Goal: Participate in discussion: Engage in conversation with other users on a specific topic

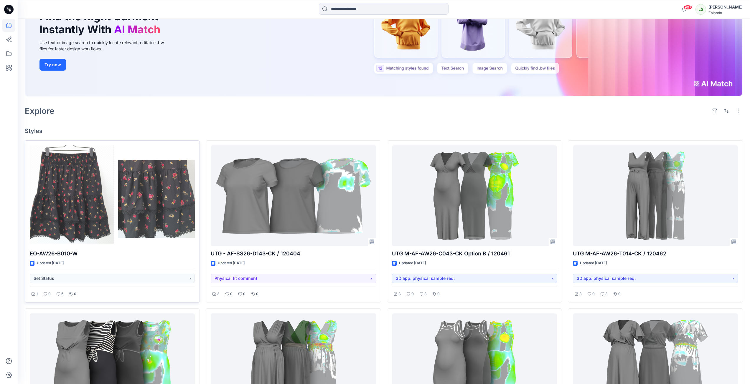
scroll to position [88, 0]
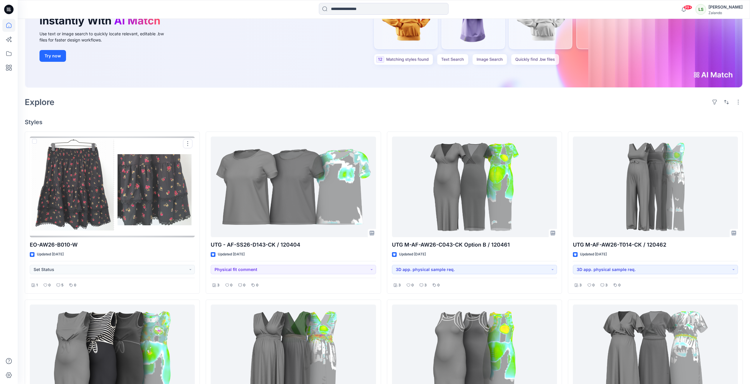
click at [136, 201] on div at bounding box center [112, 187] width 165 height 101
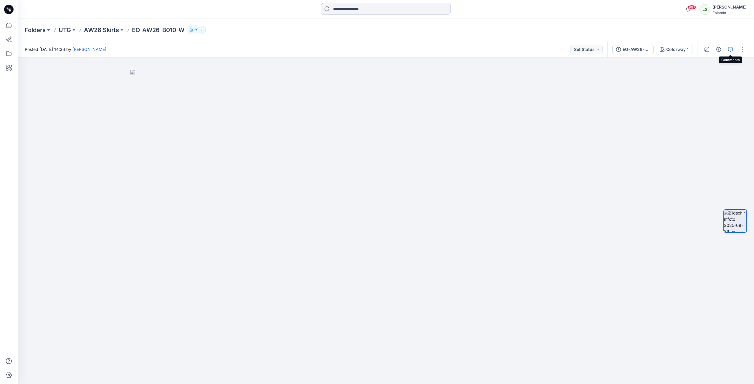
click at [730, 48] on icon "button" at bounding box center [730, 49] width 5 height 5
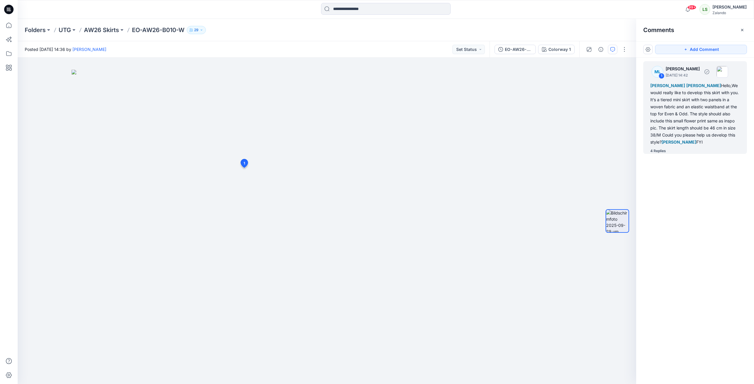
click at [667, 150] on div "4 Replies" at bounding box center [698, 151] width 97 height 6
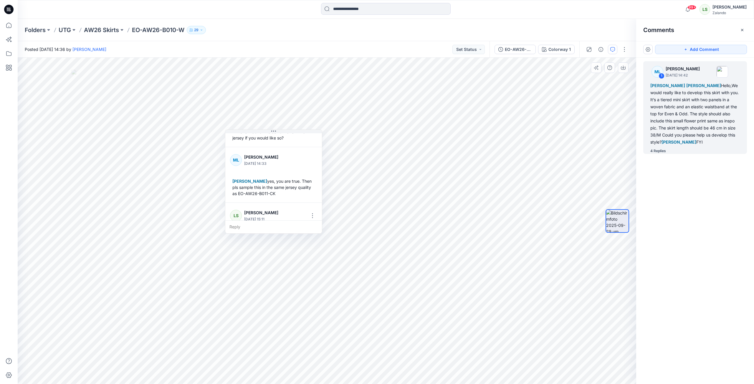
scroll to position [239, 0]
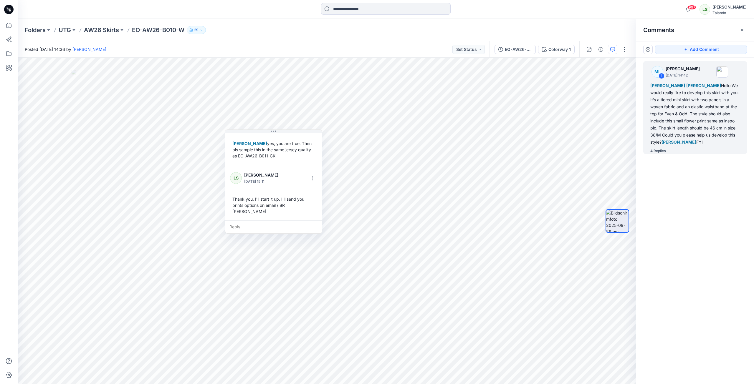
click at [456, 25] on div "Folders UTG AW26 Skirts EO-AW26-B010-W 29" at bounding box center [386, 30] width 736 height 22
drag, startPoint x: 745, startPoint y: 29, endPoint x: 741, endPoint y: 32, distance: 4.4
click at [745, 29] on button "button" at bounding box center [742, 29] width 9 height 9
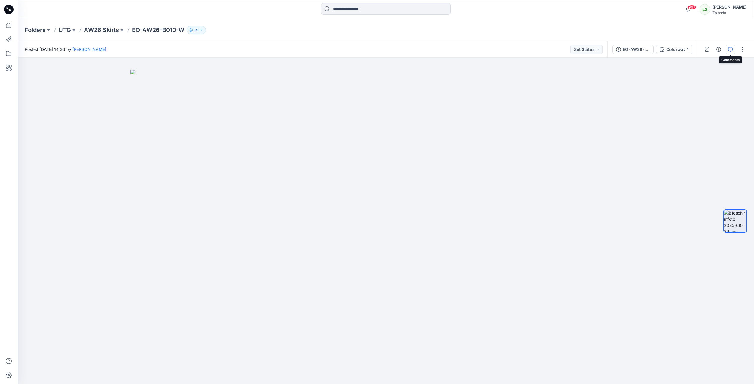
click at [729, 51] on icon "button" at bounding box center [730, 49] width 5 height 5
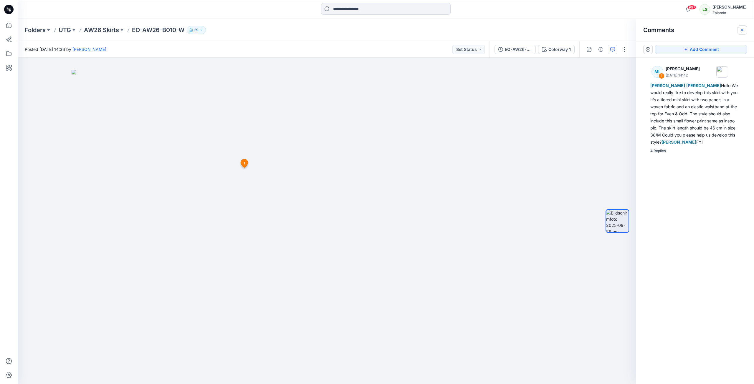
click at [739, 29] on button "button" at bounding box center [742, 29] width 9 height 9
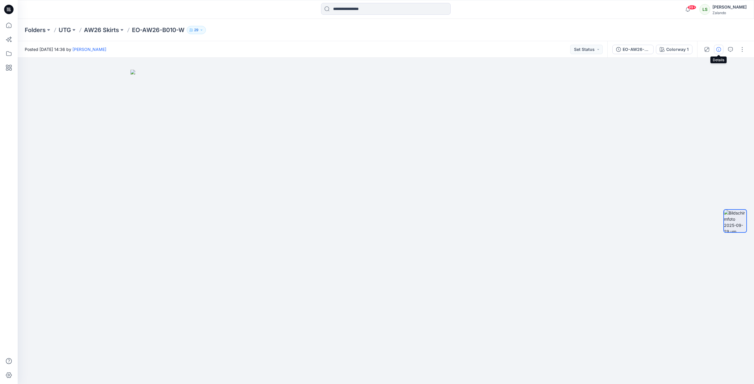
click at [715, 48] on button "button" at bounding box center [718, 49] width 9 height 9
